Goal: Task Accomplishment & Management: Use online tool/utility

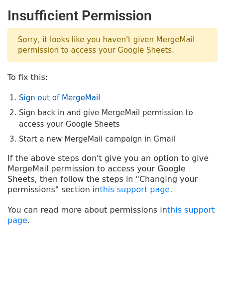
click at [49, 97] on link "Sign out of MergeMail" at bounding box center [59, 97] width 81 height 9
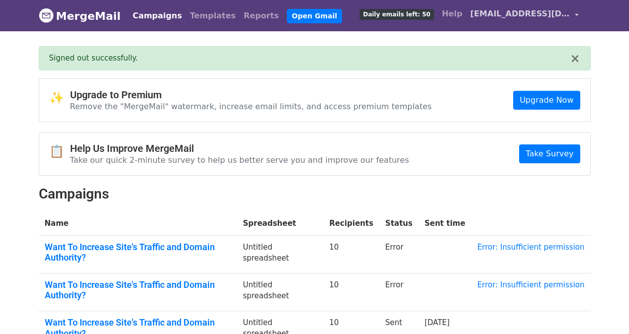
click at [521, 16] on span "[EMAIL_ADDRESS][DOMAIN_NAME]" at bounding box center [519, 14] width 99 height 12
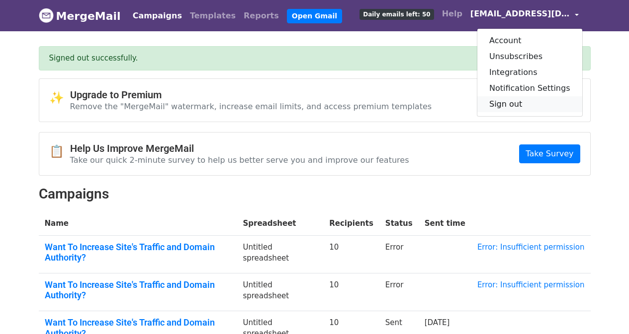
click at [513, 101] on link "Sign out" at bounding box center [529, 104] width 105 height 16
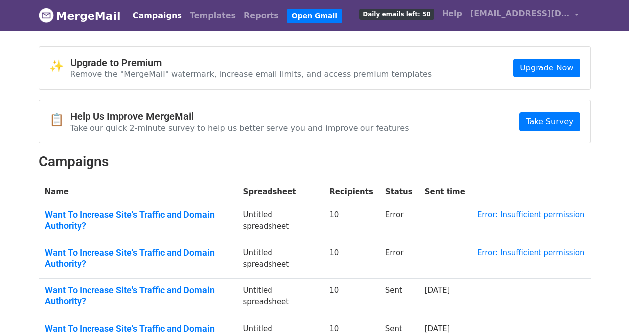
click at [295, 7] on li "Open Gmail" at bounding box center [312, 16] width 59 height 20
click at [295, 9] on link "Open Gmail" at bounding box center [314, 16] width 55 height 14
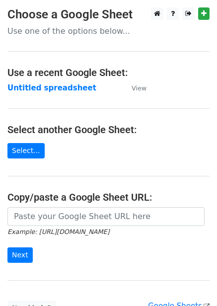
click at [64, 93] on td "Untitled spreadsheet" at bounding box center [64, 88] width 114 height 11
click at [52, 81] on main "Choose a Google Sheet Use one of the options below... Use a recent Google Sheet…" at bounding box center [108, 161] width 217 height 309
click at [48, 85] on strong "Untitled spreadsheet" at bounding box center [51, 87] width 89 height 9
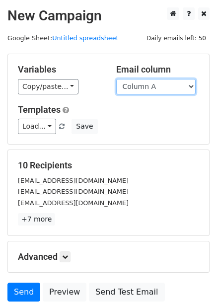
drag, startPoint x: 147, startPoint y: 85, endPoint x: 150, endPoint y: 90, distance: 5.4
click at [147, 85] on select "Column A Column B Column C Column D Column E Column F" at bounding box center [156, 86] width 80 height 15
click at [116, 79] on select "Column A Column B Column C Column D Column E Column F" at bounding box center [156, 86] width 80 height 15
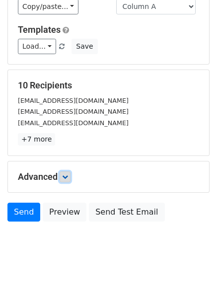
click at [67, 176] on icon at bounding box center [65, 177] width 6 height 6
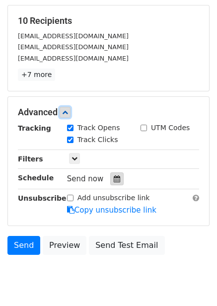
scroll to position [147, 0]
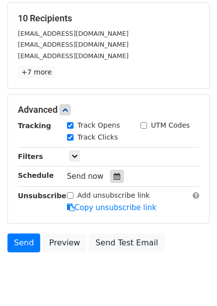
click at [110, 170] on div at bounding box center [116, 176] width 13 height 13
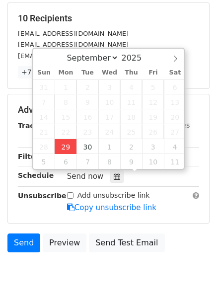
type input "2025-09-29 14:50"
type input "02"
type input "50"
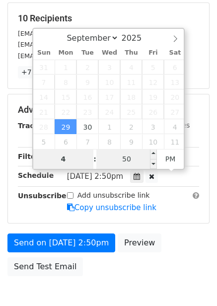
type input "4"
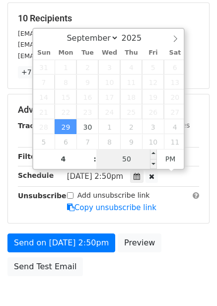
type input "2025-09-29 16:50"
type input "04"
click at [137, 160] on input "50" at bounding box center [126, 159] width 61 height 20
type input "0"
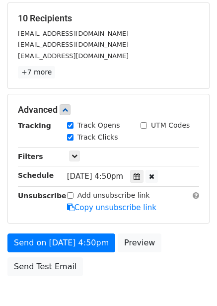
type input "2025-09-29 16:00"
click at [109, 276] on div "Send on Sep 29 at 4:50pm Preview Send Test Email" at bounding box center [108, 258] width 217 height 48
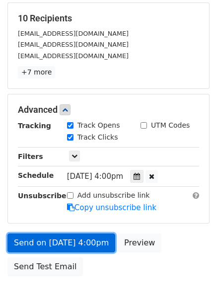
click at [74, 241] on link "Send on Sep 29 at 4:00pm" at bounding box center [61, 243] width 108 height 19
click at [94, 246] on link "Send on Sep 29 at 4:00pm" at bounding box center [61, 243] width 108 height 19
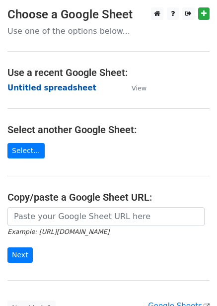
click at [70, 86] on strong "Untitled spreadsheet" at bounding box center [51, 87] width 89 height 9
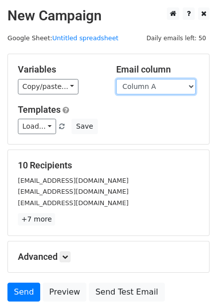
click at [174, 90] on select "Column A Column B Column C Column D Column E Column F" at bounding box center [156, 86] width 80 height 15
select select "Column B"
click at [116, 79] on select "Column A Column B Column C Column D Column E Column F" at bounding box center [156, 86] width 80 height 15
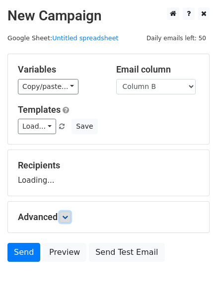
click at [65, 218] on form "Variables Copy/paste... {{Column A}} {{Column B}} {{Column C}} {{Column D}} {{C…" at bounding box center [108, 160] width 202 height 213
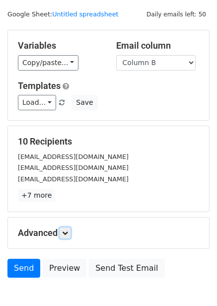
scroll to position [80, 0]
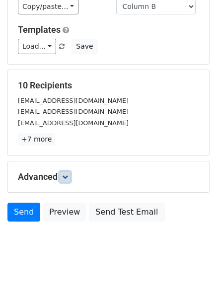
click at [66, 179] on icon at bounding box center [65, 177] width 6 height 6
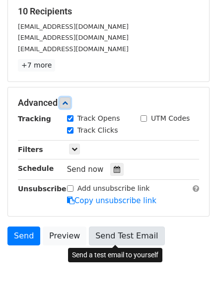
scroll to position [172, 0]
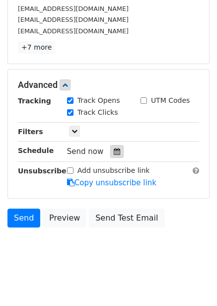
click at [113, 157] on div at bounding box center [116, 151] width 13 height 13
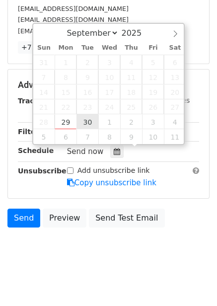
type input "2025-09-30 12:00"
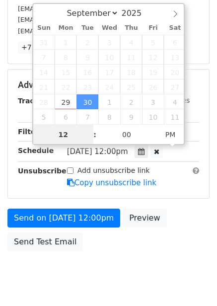
scroll to position [0, 0]
type input "5"
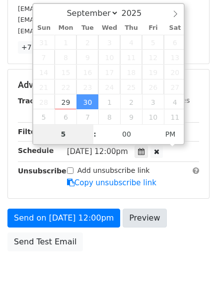
scroll to position [162, 0]
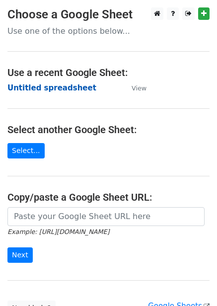
click at [31, 88] on strong "Untitled spreadsheet" at bounding box center [51, 87] width 89 height 9
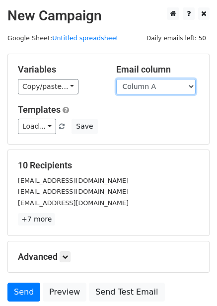
drag, startPoint x: 155, startPoint y: 86, endPoint x: 155, endPoint y: 93, distance: 7.5
click at [155, 86] on select "Column A Column B Column C Column D Column E Column F" at bounding box center [156, 86] width 80 height 15
select select "Column B"
click at [116, 79] on select "Column A Column B Column C Column D Column E Column F" at bounding box center [156, 86] width 80 height 15
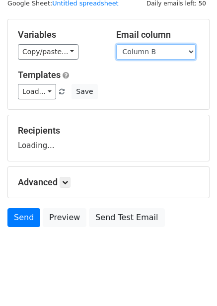
scroll to position [40, 0]
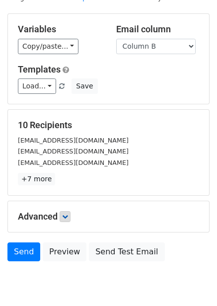
click at [68, 181] on p "+7 more" at bounding box center [108, 179] width 181 height 12
click at [68, 218] on icon at bounding box center [65, 217] width 6 height 6
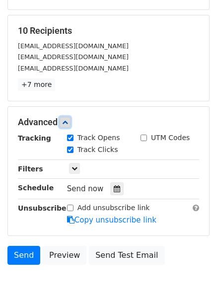
scroll to position [140, 0]
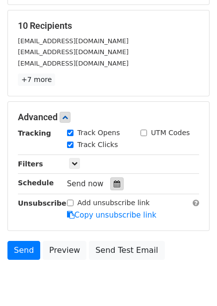
click at [115, 186] on icon at bounding box center [117, 183] width 6 height 7
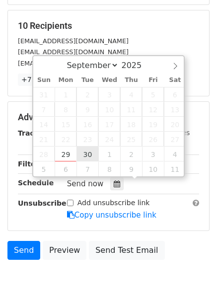
type input "2025-09-30 12:00"
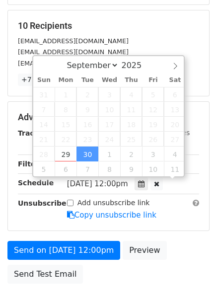
scroll to position [0, 0]
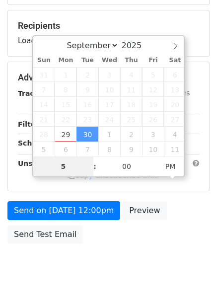
type input "5"
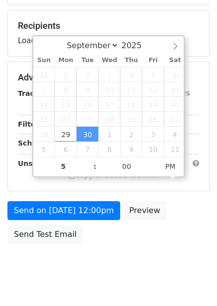
type input "2025-09-30 17:00"
type input "05"
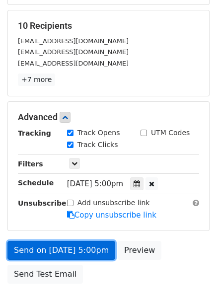
click at [66, 254] on link "Send on Sep 30 at 5:00pm" at bounding box center [61, 250] width 108 height 19
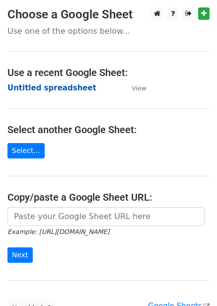
click at [71, 84] on strong "Untitled spreadsheet" at bounding box center [51, 87] width 89 height 9
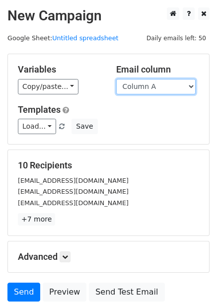
click at [144, 90] on select "Column A Column B Column C Column D Column E Column F" at bounding box center [156, 86] width 80 height 15
select select "Column C"
click at [116, 79] on select "Column A Column B Column C Column D Column E Column F" at bounding box center [156, 86] width 80 height 15
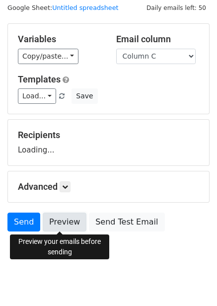
click at [69, 222] on link "Preview" at bounding box center [65, 222] width 44 height 19
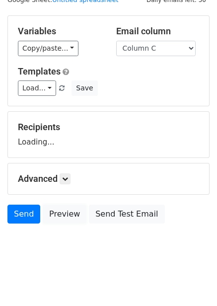
scroll to position [40, 0]
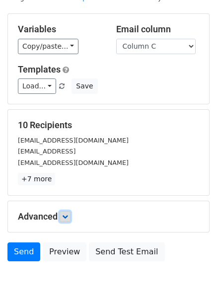
click at [68, 218] on icon at bounding box center [65, 217] width 6 height 6
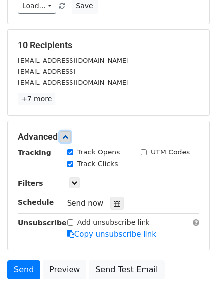
scroll to position [177, 0]
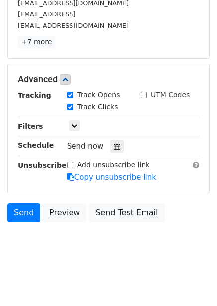
drag, startPoint x: 116, startPoint y: 139, endPoint x: 113, endPoint y: 144, distance: 5.4
click at [116, 140] on div "Send now" at bounding box center [125, 146] width 117 height 13
click at [114, 144] on icon at bounding box center [117, 146] width 6 height 7
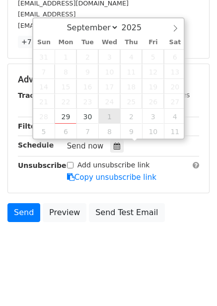
type input "[DATE] 12:00"
select select "9"
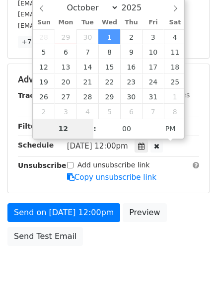
type input "6"
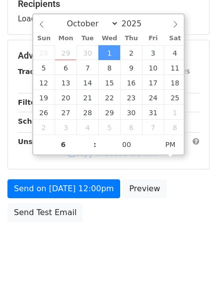
type input "[DATE] 18:00"
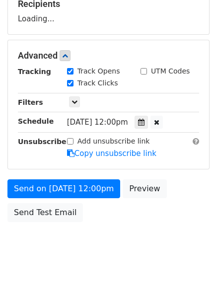
click at [147, 250] on body "New Campaign Daily emails left: 50 Google Sheet: Untitled spreadsheet Variables…" at bounding box center [108, 56] width 217 height 421
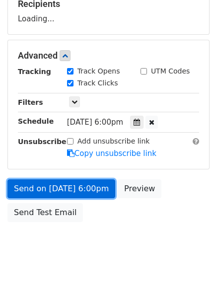
click at [90, 190] on link "Send on Oct 1 at 6:00pm" at bounding box center [61, 188] width 108 height 19
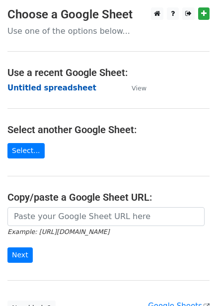
click at [52, 86] on strong "Untitled spreadsheet" at bounding box center [51, 87] width 89 height 9
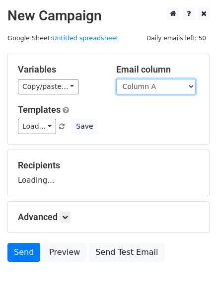
click at [162, 84] on select "Column A Column B Column C Column D Column E Column F" at bounding box center [156, 86] width 80 height 15
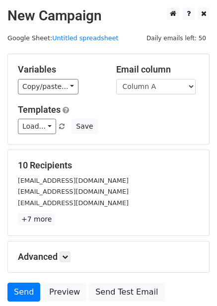
click at [150, 148] on form "Variables Copy/paste... {{Column A}} {{Column B}} {{Column C}} {{Column D}} {{C…" at bounding box center [108, 180] width 202 height 253
click at [171, 90] on select "Column A Column B Column C Column D Column E Column F" at bounding box center [156, 86] width 80 height 15
select select "Column D"
click at [116, 79] on select "Column A Column B Column C Column D Column E Column F" at bounding box center [156, 86] width 80 height 15
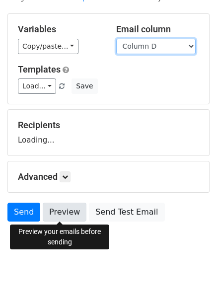
scroll to position [40, 0]
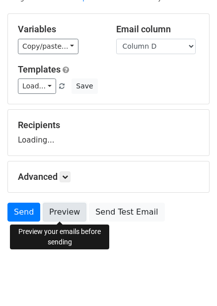
click at [68, 210] on link "Preview" at bounding box center [65, 212] width 44 height 19
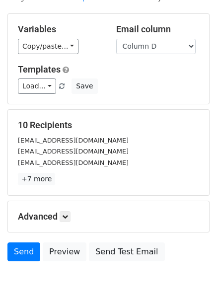
click at [67, 223] on div "Advanced Tracking Track Opens UTM Codes Track Clicks Filters Only include sprea…" at bounding box center [108, 216] width 201 height 31
click at [67, 217] on icon at bounding box center [65, 217] width 6 height 6
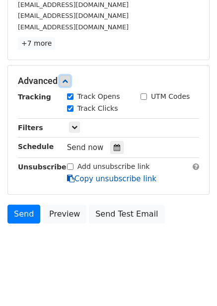
scroll to position [177, 0]
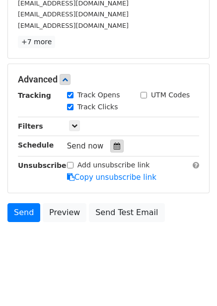
click at [115, 146] on icon at bounding box center [117, 146] width 6 height 7
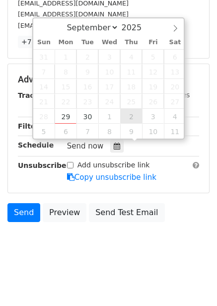
type input "[DATE] 12:00"
select select "9"
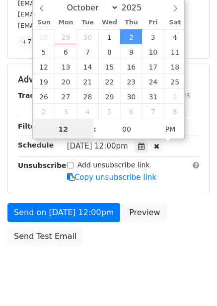
scroll to position [0, 0]
type input "7"
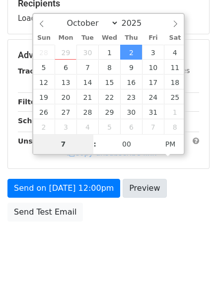
scroll to position [162, 0]
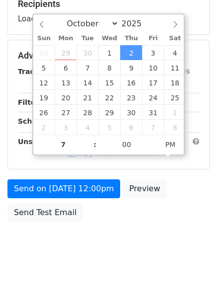
type input "[DATE] 19:00"
click at [161, 220] on div "Send on [DATE] 12:00pm Preview Send Test Email" at bounding box center [108, 203] width 217 height 48
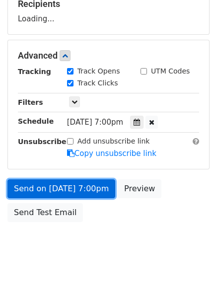
click at [95, 188] on link "Send on [DATE] 7:00pm" at bounding box center [61, 188] width 108 height 19
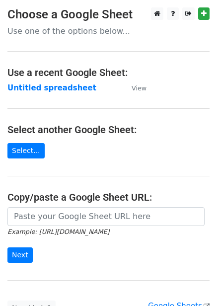
click at [33, 83] on td "Untitled spreadsheet" at bounding box center [64, 88] width 114 height 11
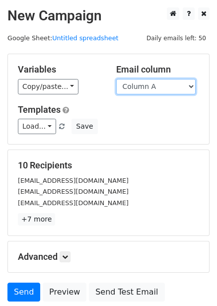
click at [177, 87] on select "Column A Column B Column C Column D Column E Column F" at bounding box center [156, 86] width 80 height 15
select select "Column E"
click at [116, 79] on select "Column A Column B Column C Column D Column E Column F" at bounding box center [156, 86] width 80 height 15
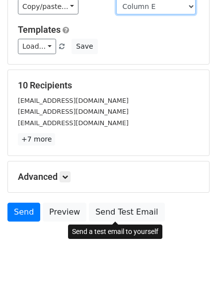
scroll to position [40, 0]
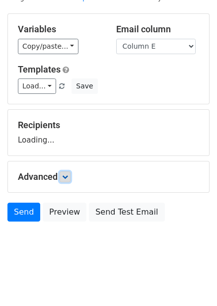
click at [68, 175] on icon at bounding box center [65, 177] width 6 height 6
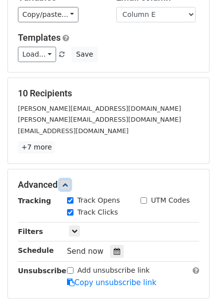
scroll to position [90, 0]
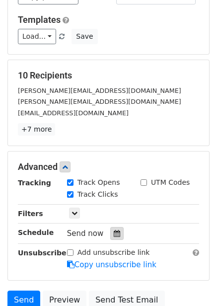
click at [114, 234] on icon at bounding box center [117, 233] width 6 height 7
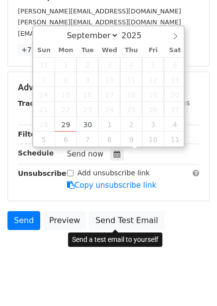
scroll to position [177, 0]
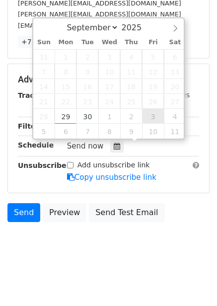
type input "[DATE] 12:00"
select select "9"
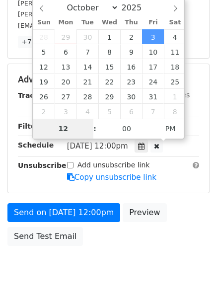
scroll to position [162, 0]
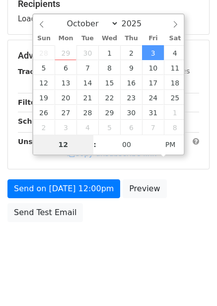
type input "8"
type input "[DATE] 20:00"
click at [140, 244] on body "New Campaign Daily emails left: 50 Google Sheet: Untitled spreadsheet Variables…" at bounding box center [108, 56] width 217 height 421
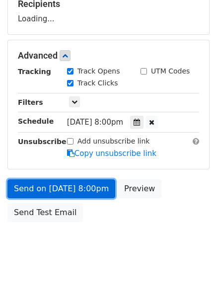
click at [90, 190] on link "Send on [DATE] 8:00pm" at bounding box center [61, 188] width 108 height 19
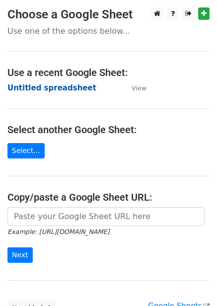
click at [54, 87] on strong "Untitled spreadsheet" at bounding box center [51, 87] width 89 height 9
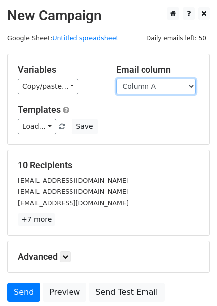
click at [161, 88] on select "Column A Column B Column C Column D Column E Column F" at bounding box center [156, 86] width 80 height 15
select select "Column F"
click at [116, 79] on select "Column A Column B Column C Column D Column E Column F" at bounding box center [156, 86] width 80 height 15
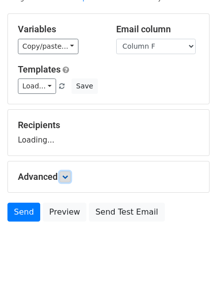
click at [68, 178] on icon at bounding box center [65, 177] width 6 height 6
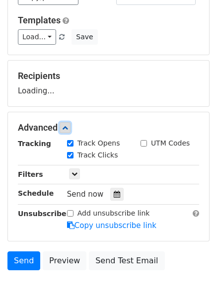
scroll to position [90, 0]
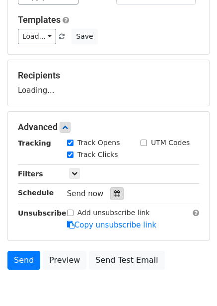
click at [117, 196] on div at bounding box center [116, 193] width 13 height 13
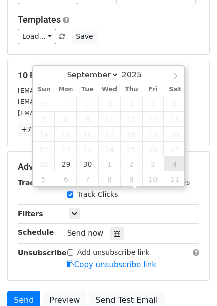
type input "[DATE] 12:00"
select select "9"
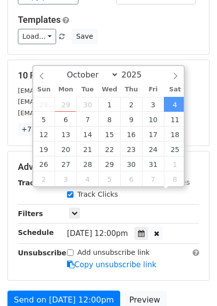
scroll to position [0, 0]
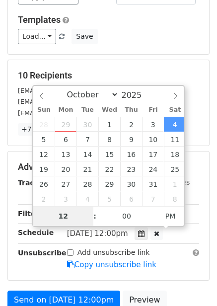
type input "9"
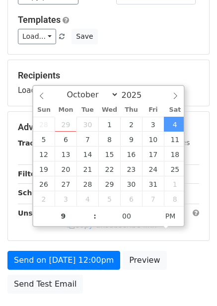
type input "[DATE] 21:00"
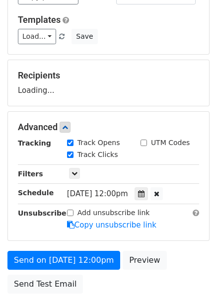
click at [185, 232] on div "Advanced Tracking Track Opens UTM Codes Track Clicks Filters Only include sprea…" at bounding box center [108, 176] width 201 height 129
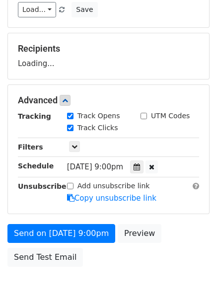
scroll to position [162, 0]
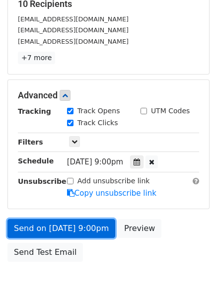
click at [87, 231] on link "Send on [DATE] 9:00pm" at bounding box center [61, 228] width 108 height 19
